Goal: Task Accomplishment & Management: Use online tool/utility

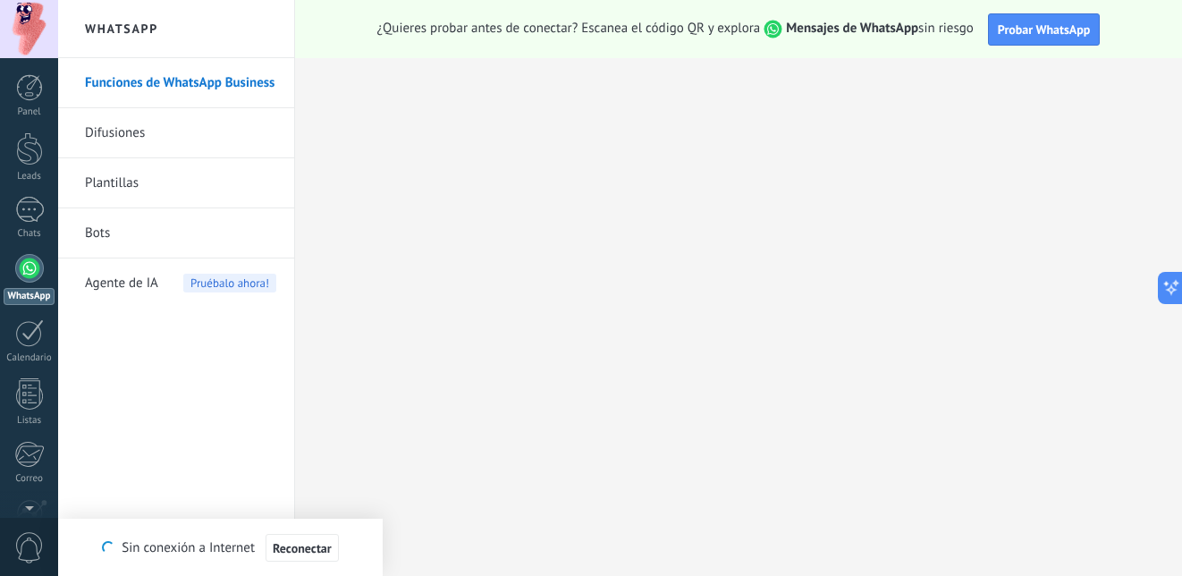
click at [129, 285] on span "Agente de IA" at bounding box center [121, 283] width 73 height 50
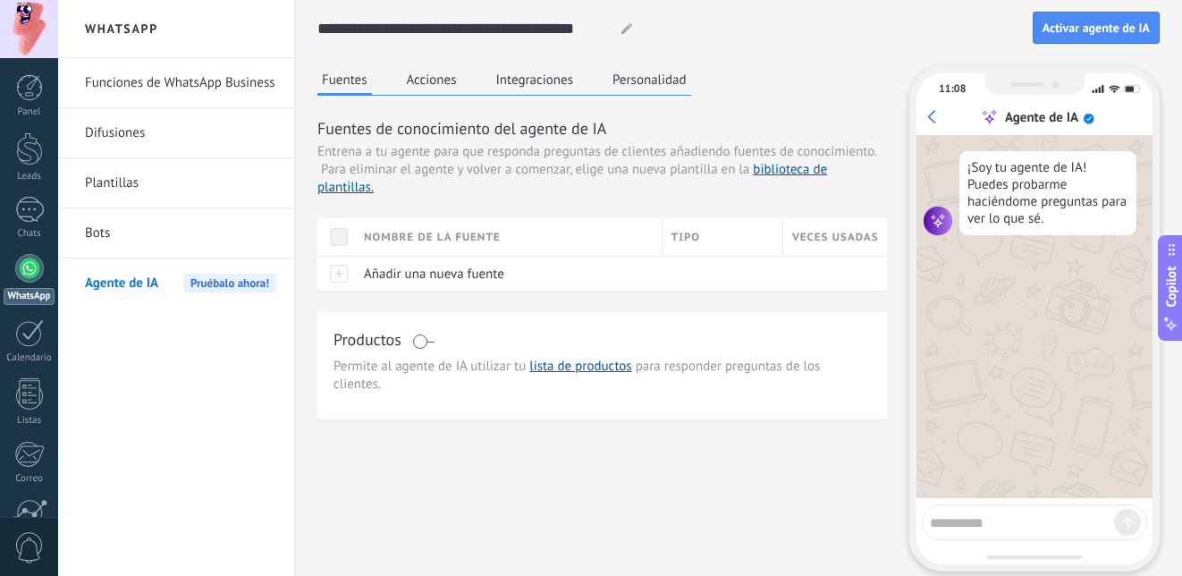
click at [434, 82] on button "Acciones" at bounding box center [432, 79] width 59 height 27
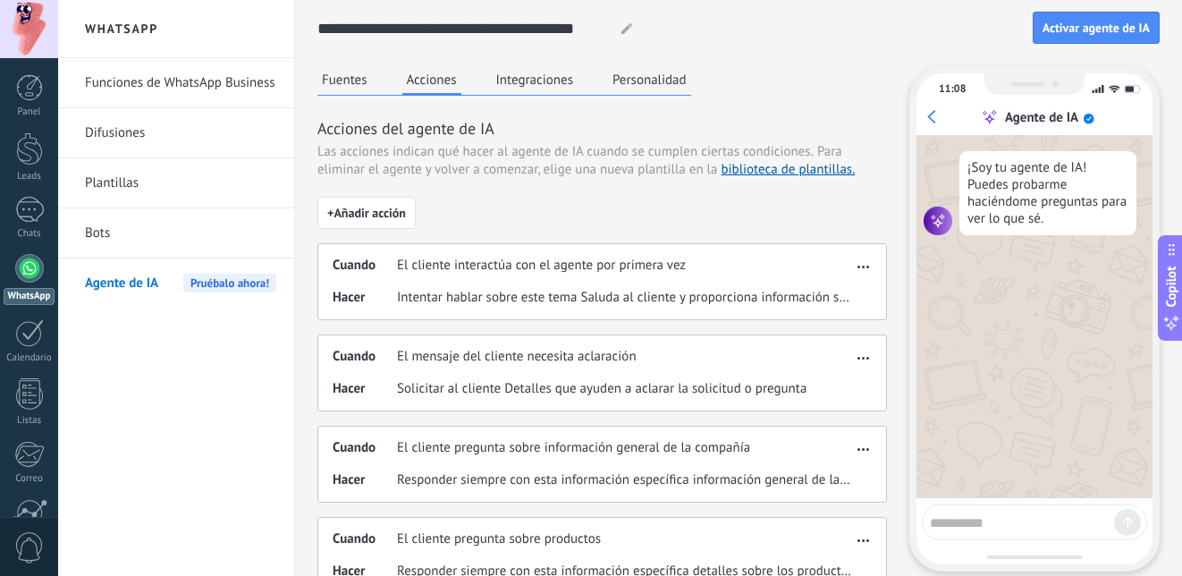
click at [549, 80] on button "Integraciones" at bounding box center [535, 79] width 87 height 27
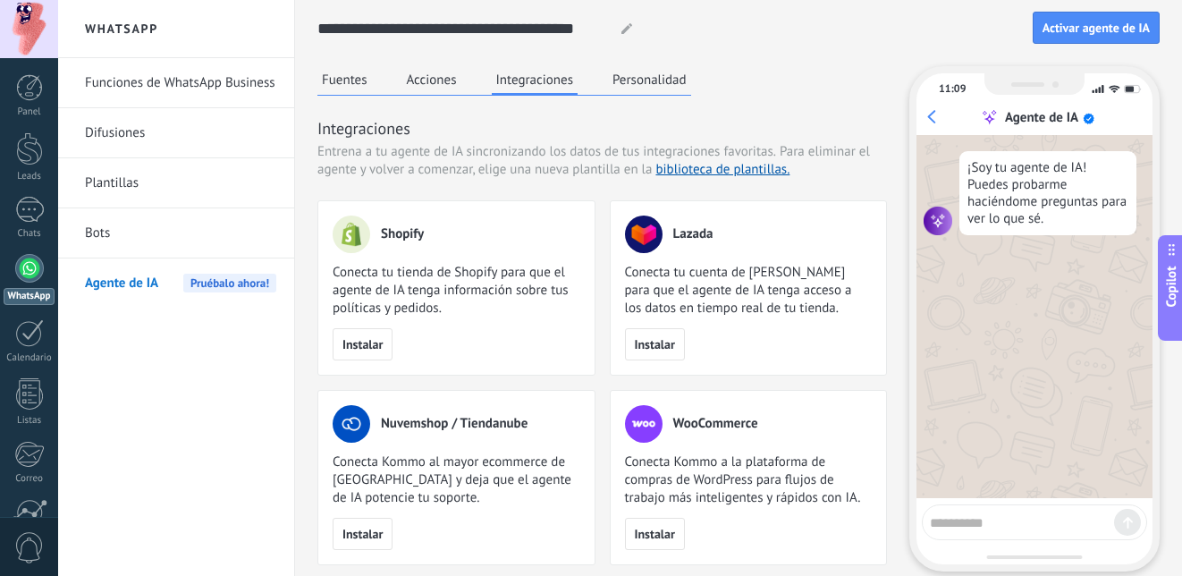
click at [667, 88] on button "Personalidad" at bounding box center [649, 79] width 83 height 27
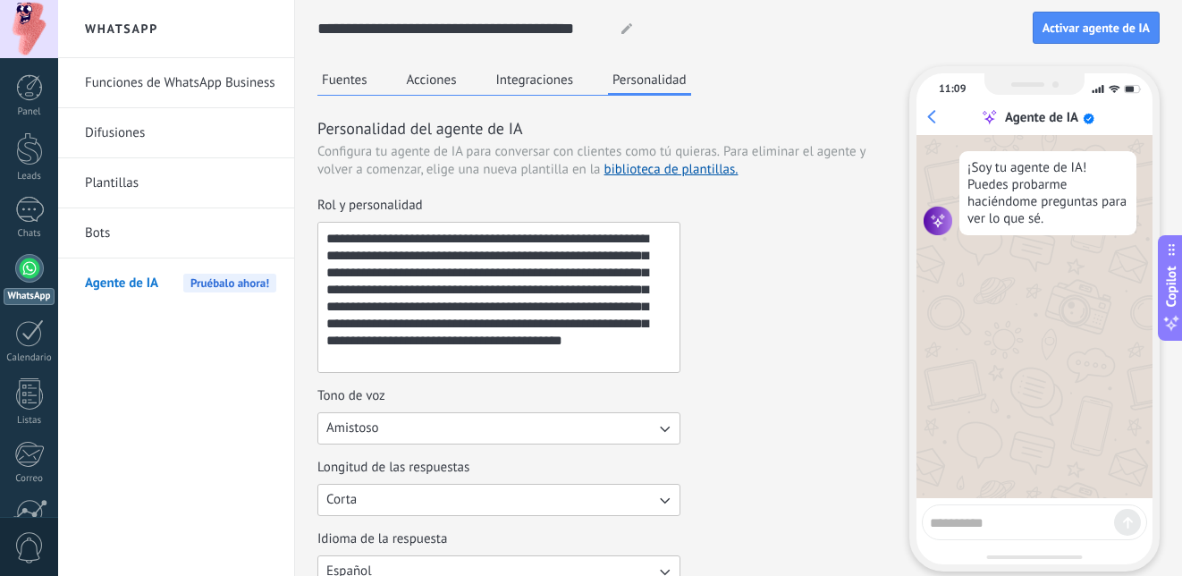
click at [347, 78] on button "Fuentes" at bounding box center [345, 79] width 55 height 27
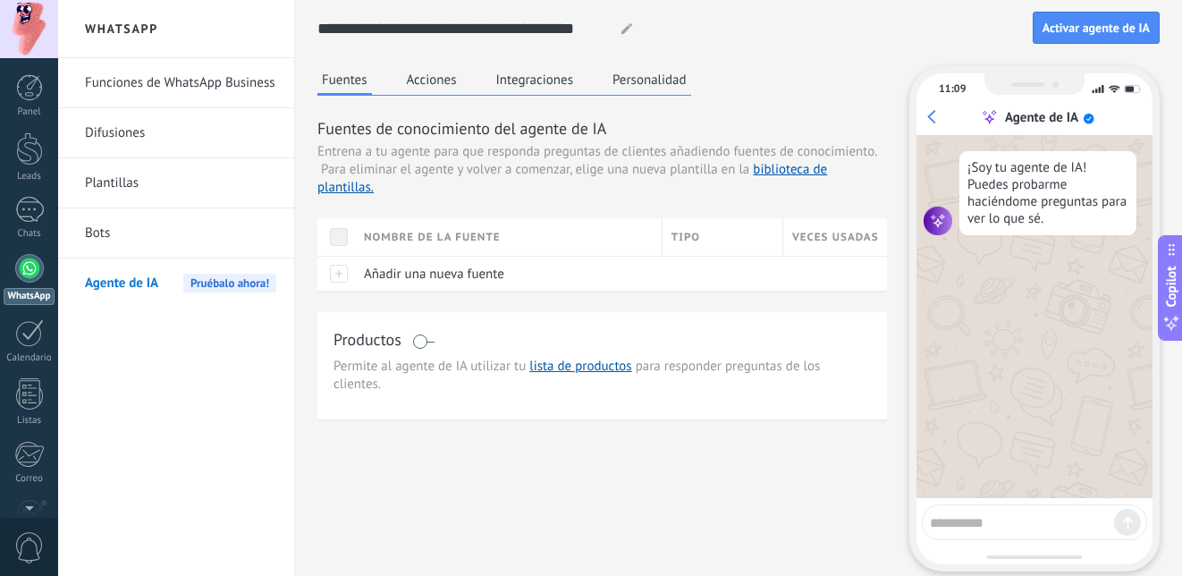
click at [27, 36] on div at bounding box center [29, 29] width 58 height 58
